Goal: Use online tool/utility: Utilize a website feature to perform a specific function

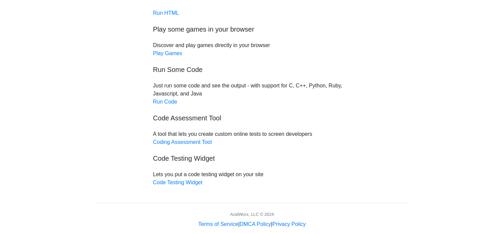
scroll to position [71, 0]
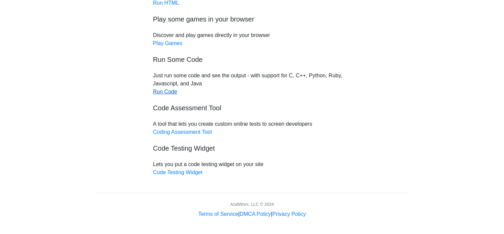
click at [170, 89] on link "Run Code" at bounding box center [165, 92] width 24 height 6
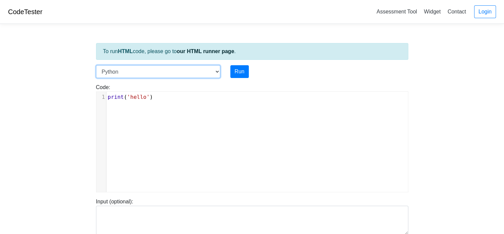
click at [143, 72] on select "C C++ Go Java Javascript Python Ruby" at bounding box center [158, 71] width 124 height 13
drag, startPoint x: 44, startPoint y: 66, endPoint x: 68, endPoint y: 72, distance: 24.2
click at [44, 66] on body "CodeTester Assessment Tool Widget Contact Login To run HTML code, please go to …" at bounding box center [252, 179] width 504 height 359
click at [185, 76] on select "C C++ Go Java Javascript Python Ruby" at bounding box center [158, 71] width 124 height 13
select select "c"
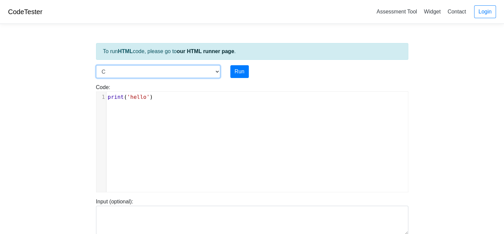
click at [96, 65] on select "C C++ Go Java Javascript Python Ruby" at bounding box center [158, 71] width 124 height 13
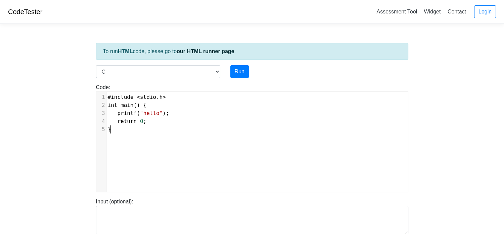
scroll to position [3, 0]
click at [135, 130] on pre "}" at bounding box center [260, 129] width 307 height 8
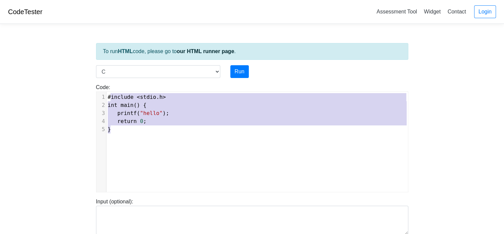
type textarea "#include <stdio.h> int main() { printf("hello"); return 0; }"
drag, startPoint x: 124, startPoint y: 134, endPoint x: 99, endPoint y: 81, distance: 58.9
click at [99, 81] on div "Code: #include <stdio.h> int main() { printf("hello"); return 0; } #include <st…" at bounding box center [252, 135] width 323 height 114
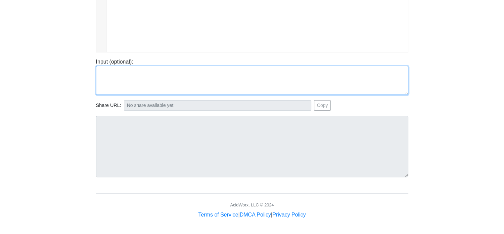
click at [120, 76] on textarea at bounding box center [252, 80] width 313 height 29
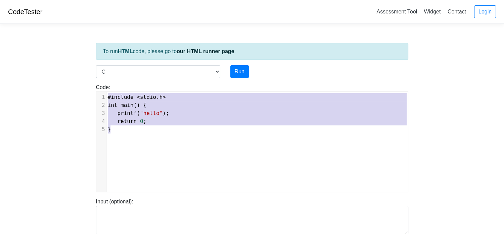
drag, startPoint x: 129, startPoint y: 131, endPoint x: 97, endPoint y: 89, distance: 52.4
click at [97, 89] on div "Code: #include <stdio.h> int main() { printf("hello"); return 0; } #include <st…" at bounding box center [252, 137] width 323 height 109
type textarea "​#include <stdio.h> int main() { printf("hello"); return 0; }"
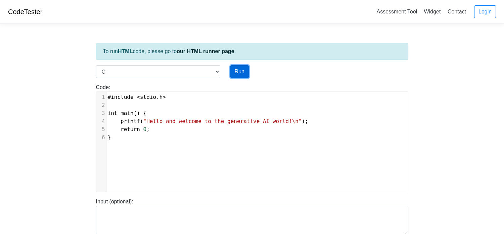
click at [234, 70] on button "Run" at bounding box center [240, 71] width 18 height 13
type input "https://codetester.io/runner?s=wBX9ZVQxz5"
type textarea "Stdout: Hello and welcome to the generative AI world!"
click at [240, 75] on button "Run" at bounding box center [240, 71] width 18 height 13
type input "https://codetester.io/runner?s=mRWZ0JLZXQ"
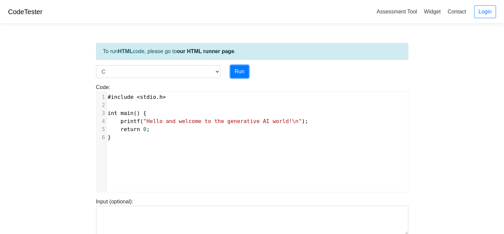
type textarea "Stdout: Hello and welcome to the generative AI world!"
click at [15, 9] on link "CodeTester" at bounding box center [25, 11] width 34 height 7
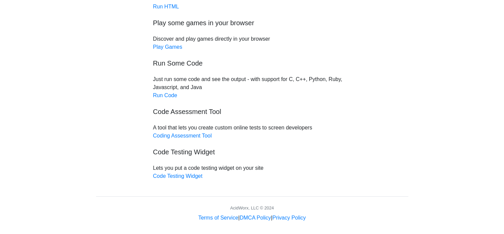
scroll to position [71, 0]
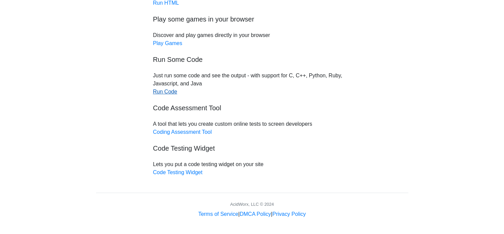
click at [169, 92] on link "Run Code" at bounding box center [165, 92] width 24 height 6
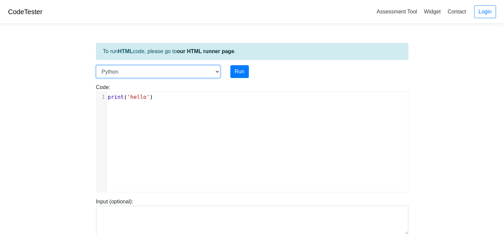
click at [130, 69] on select "C C++ Go Java Javascript Python Ruby" at bounding box center [158, 71] width 124 height 13
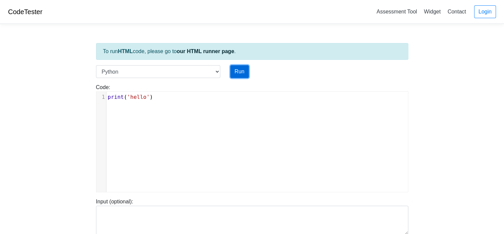
click at [244, 68] on button "Run" at bounding box center [240, 71] width 18 height 13
click at [243, 72] on button "Run" at bounding box center [240, 71] width 18 height 13
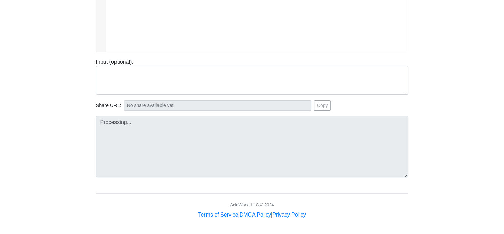
type input "https://codetester.io/runner?s=R9W55nQGWx"
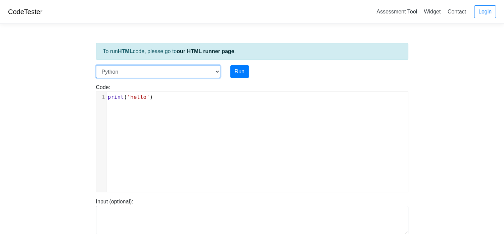
click at [138, 74] on select "C C++ Go Java Javascript Python Ruby" at bounding box center [158, 71] width 124 height 13
select select "c"
click at [96, 65] on select "C C++ Go Java Javascript Python Ruby" at bounding box center [158, 71] width 124 height 13
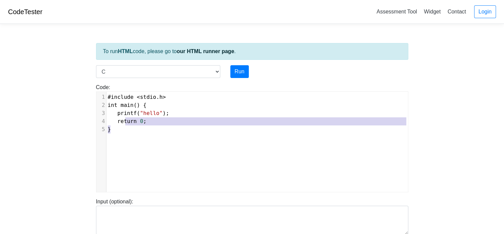
scroll to position [3, 0]
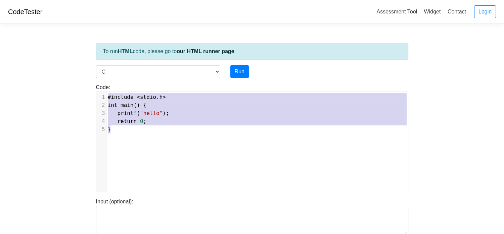
drag, startPoint x: 126, startPoint y: 130, endPoint x: 90, endPoint y: 79, distance: 62.1
click at [90, 79] on body "CodeTester Assessment Tool Widget Contact Login To run HTML code, please go to …" at bounding box center [252, 179] width 504 height 359
type textarea "​#include <stdio.h> int main() { printf("hello"); return 0; }"
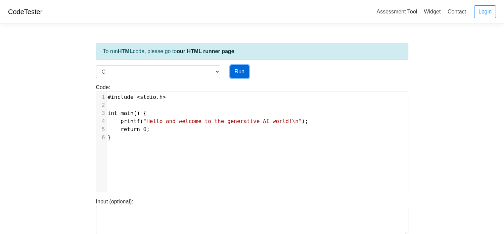
click at [240, 69] on button "Run" at bounding box center [240, 71] width 18 height 13
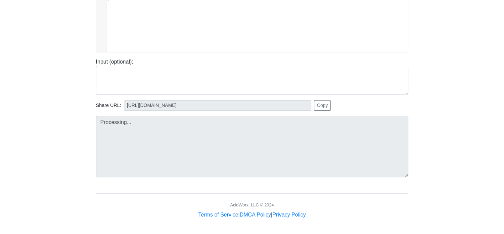
scroll to position [0, 0]
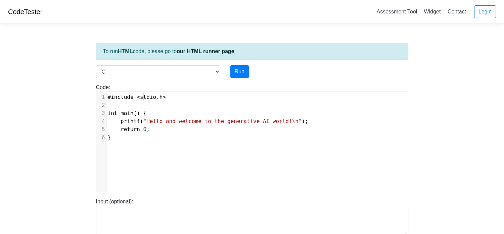
click at [144, 95] on span "stdio" at bounding box center [148, 97] width 16 height 6
click at [127, 102] on pre "​" at bounding box center [260, 105] width 307 height 8
drag, startPoint x: 126, startPoint y: 121, endPoint x: 130, endPoint y: 136, distance: 15.2
click at [126, 121] on span "printf" at bounding box center [130, 121] width 19 height 6
click at [130, 145] on div "​ x 1 #include < stdio . h > 2 ​ 3 int main () { 4 printf ( "Hello and welcome …" at bounding box center [257, 147] width 322 height 110
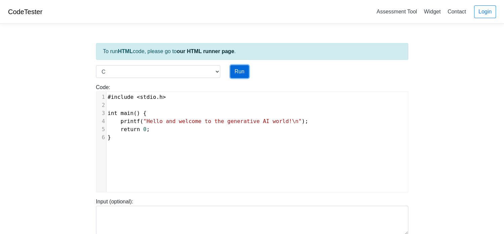
click at [236, 73] on button "Run" at bounding box center [240, 71] width 18 height 13
